Goal: Use online tool/utility: Use online tool/utility

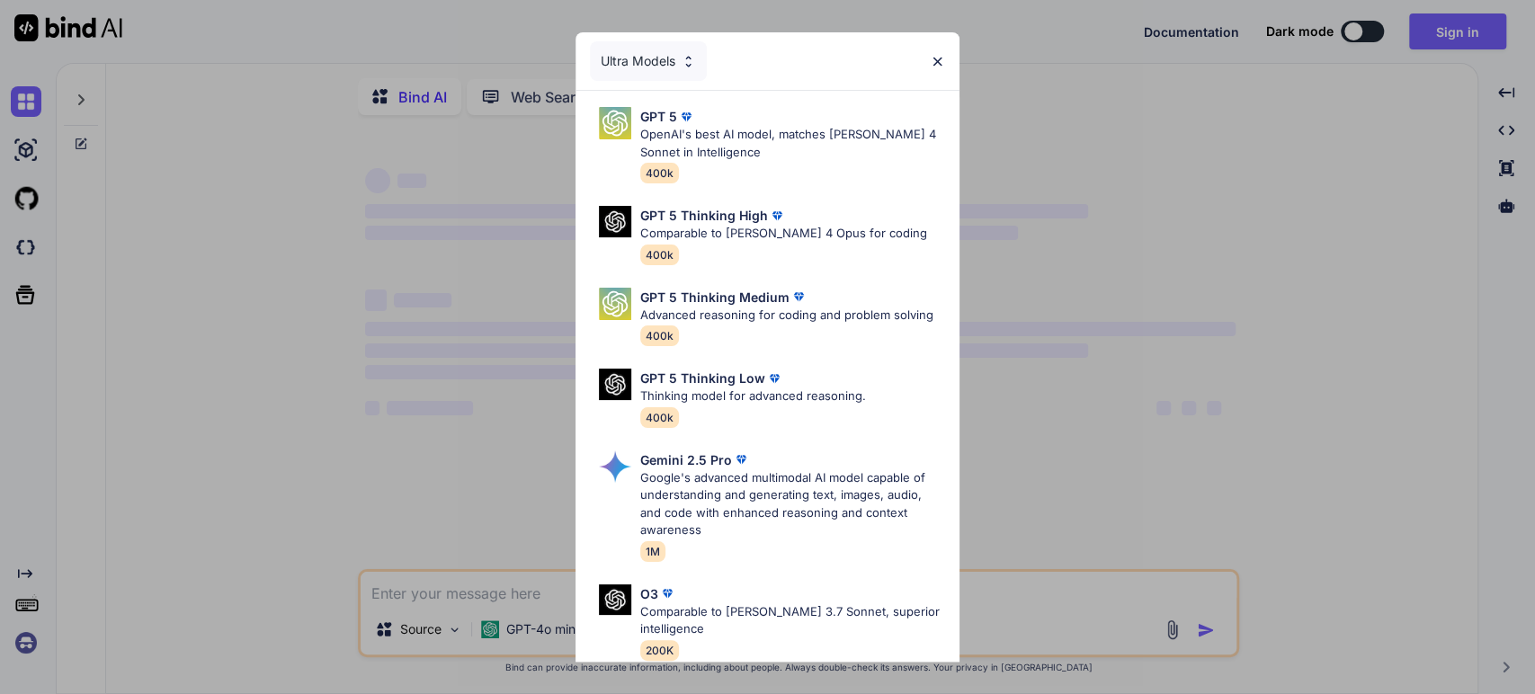
click at [945, 55] on div "Ultra Models" at bounding box center [768, 61] width 384 height 58
click at [931, 66] on img at bounding box center [937, 61] width 15 height 15
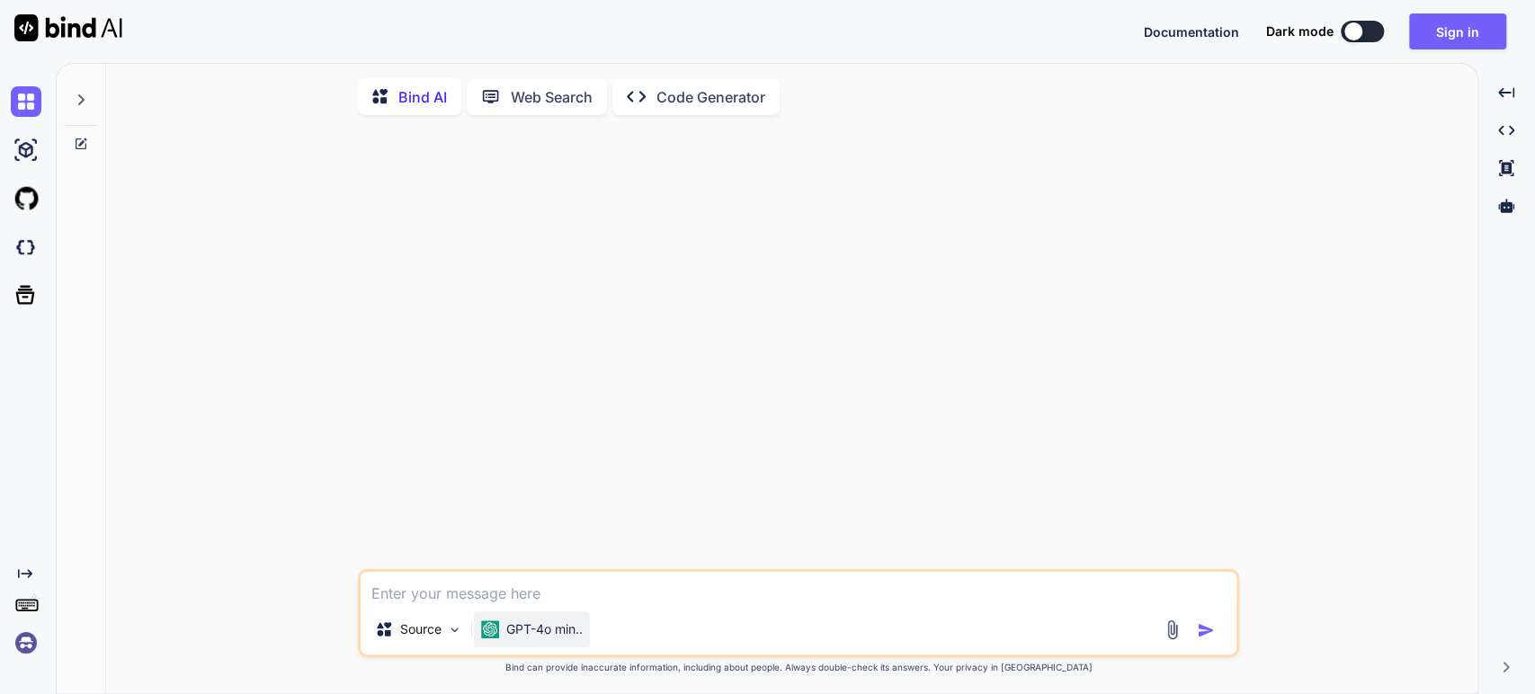
click at [516, 638] on p "GPT-4o min.." at bounding box center [544, 629] width 76 height 18
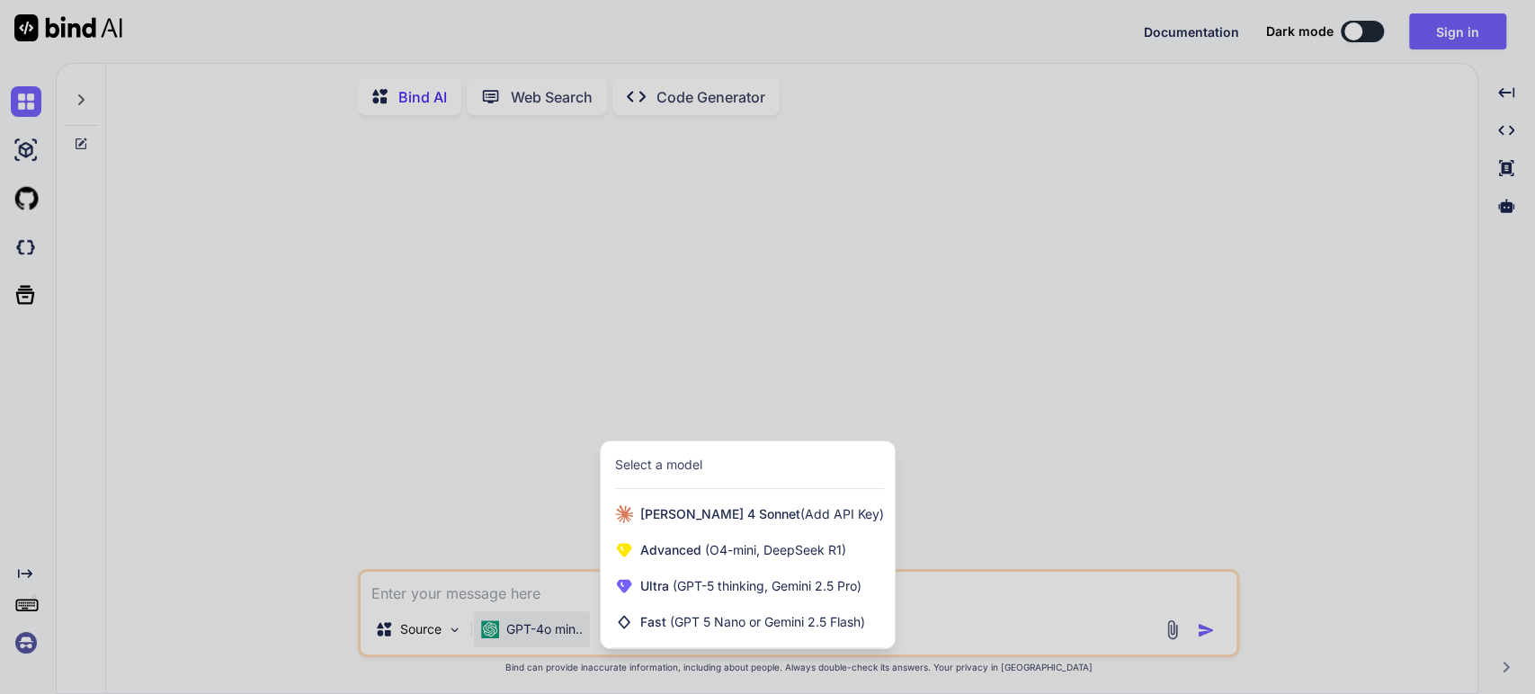
click at [465, 484] on div at bounding box center [767, 347] width 1535 height 694
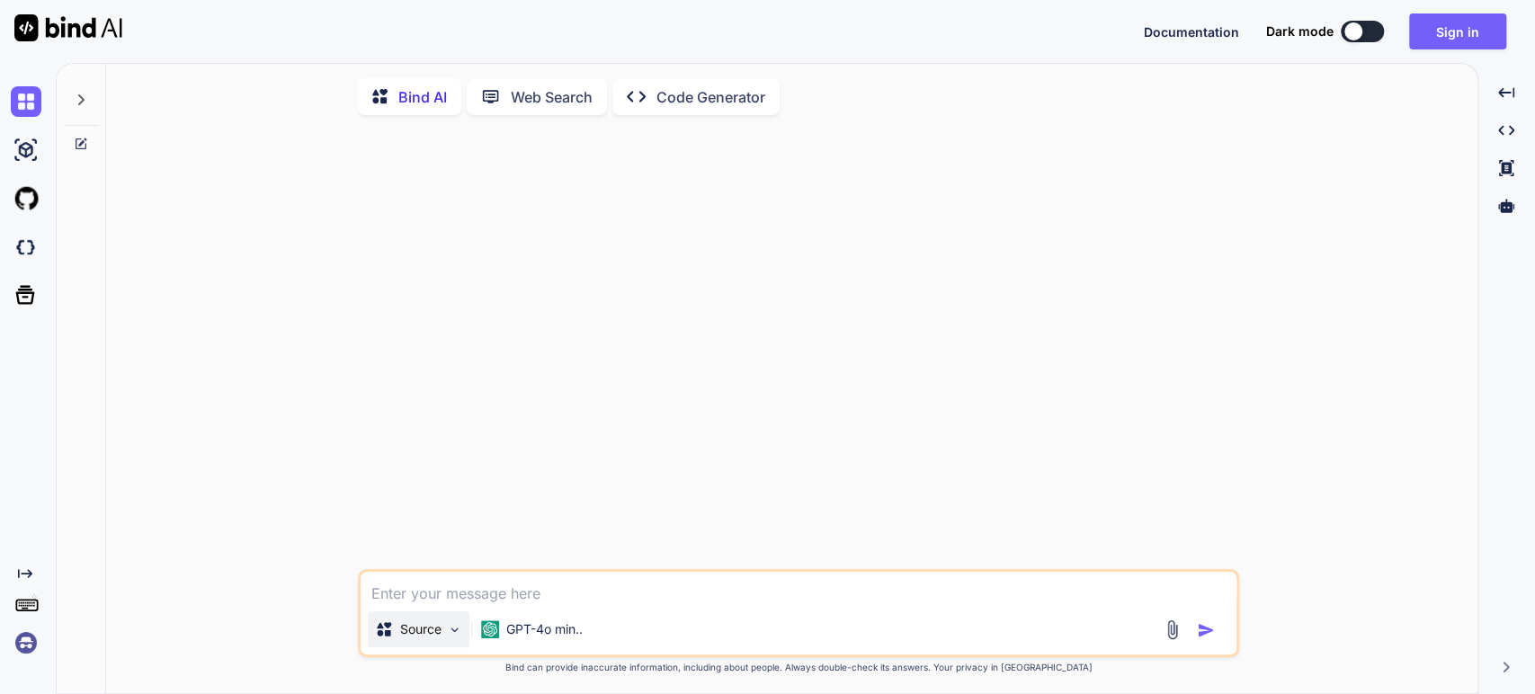
click at [414, 647] on div "Source" at bounding box center [419, 629] width 102 height 36
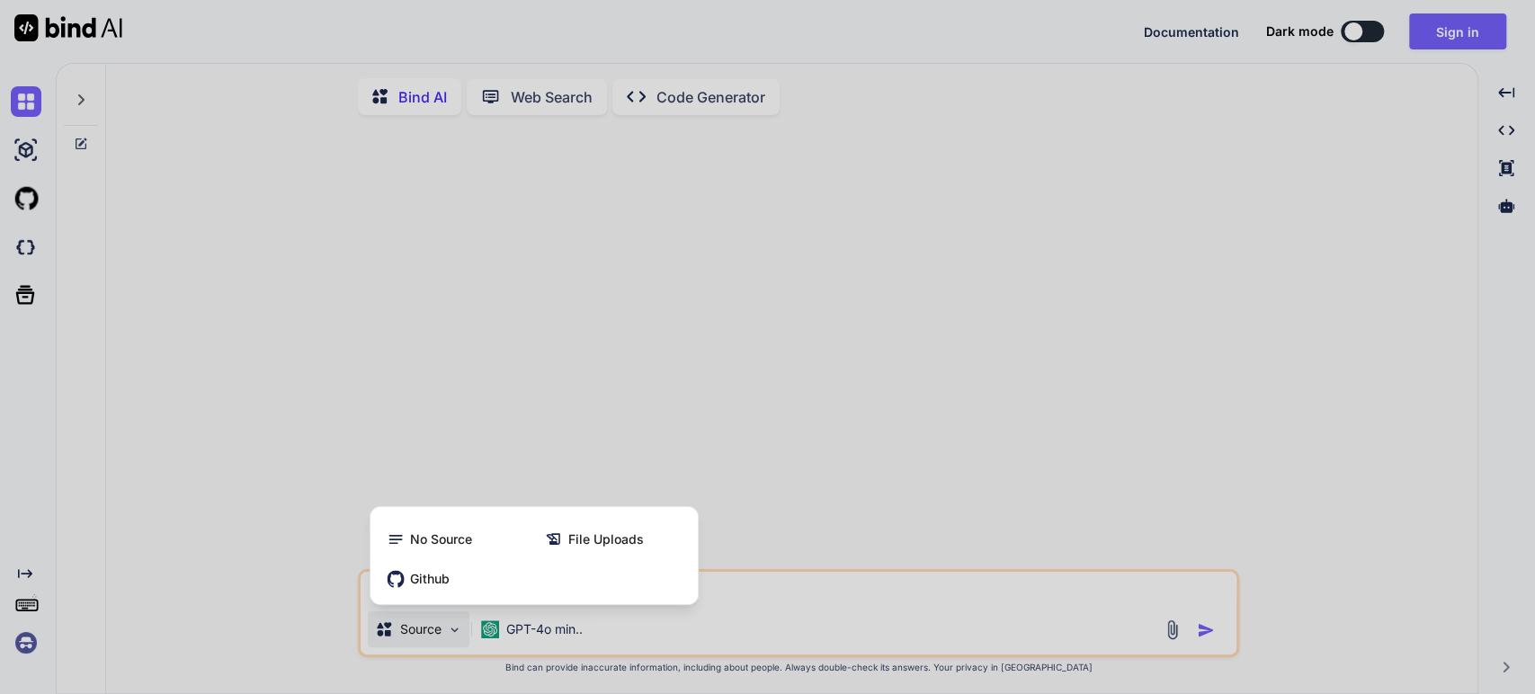
click at [299, 502] on div at bounding box center [767, 347] width 1535 height 694
type textarea "x"
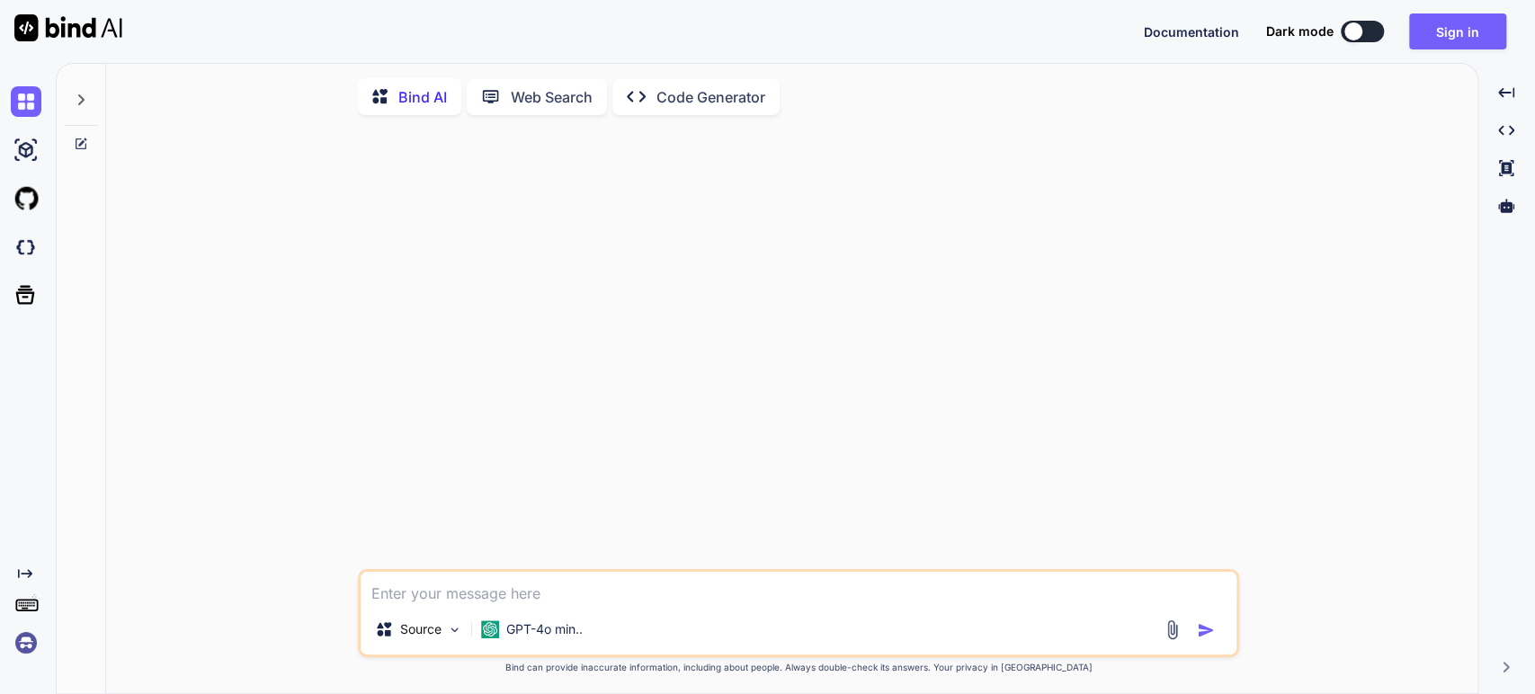
click at [597, 373] on div at bounding box center [800, 349] width 878 height 440
click at [537, 597] on textarea at bounding box center [799, 588] width 876 height 32
